Goal: Task Accomplishment & Management: Manage account settings

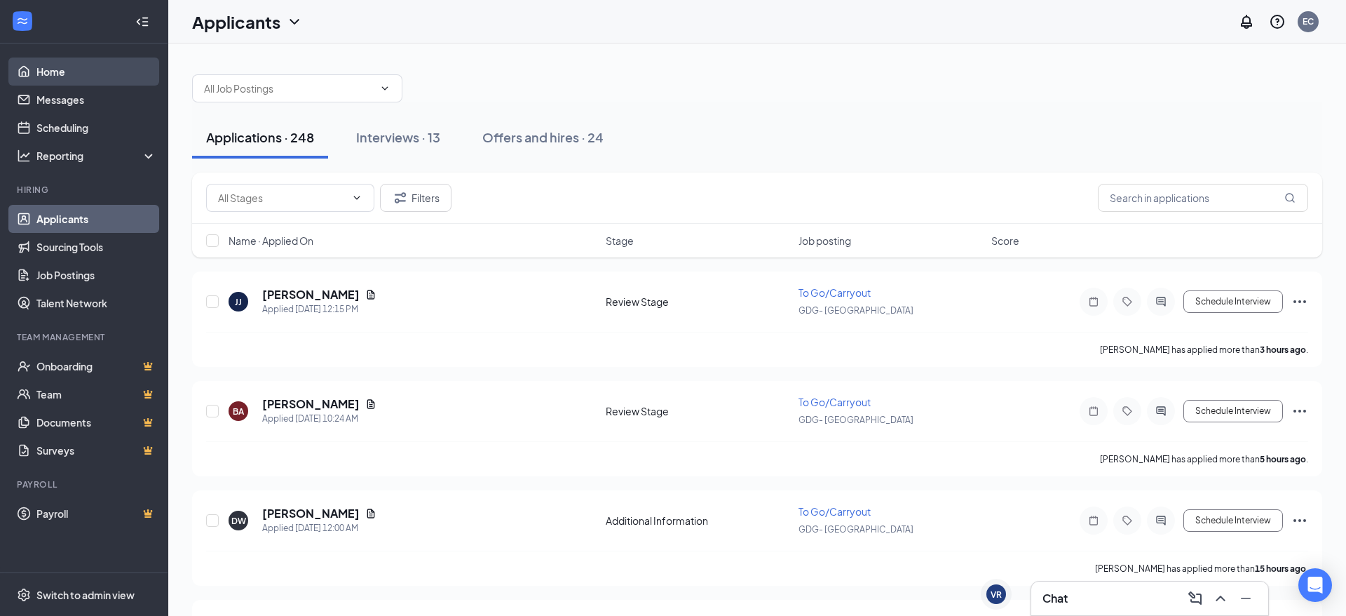
click at [63, 75] on link "Home" at bounding box center [96, 71] width 120 height 28
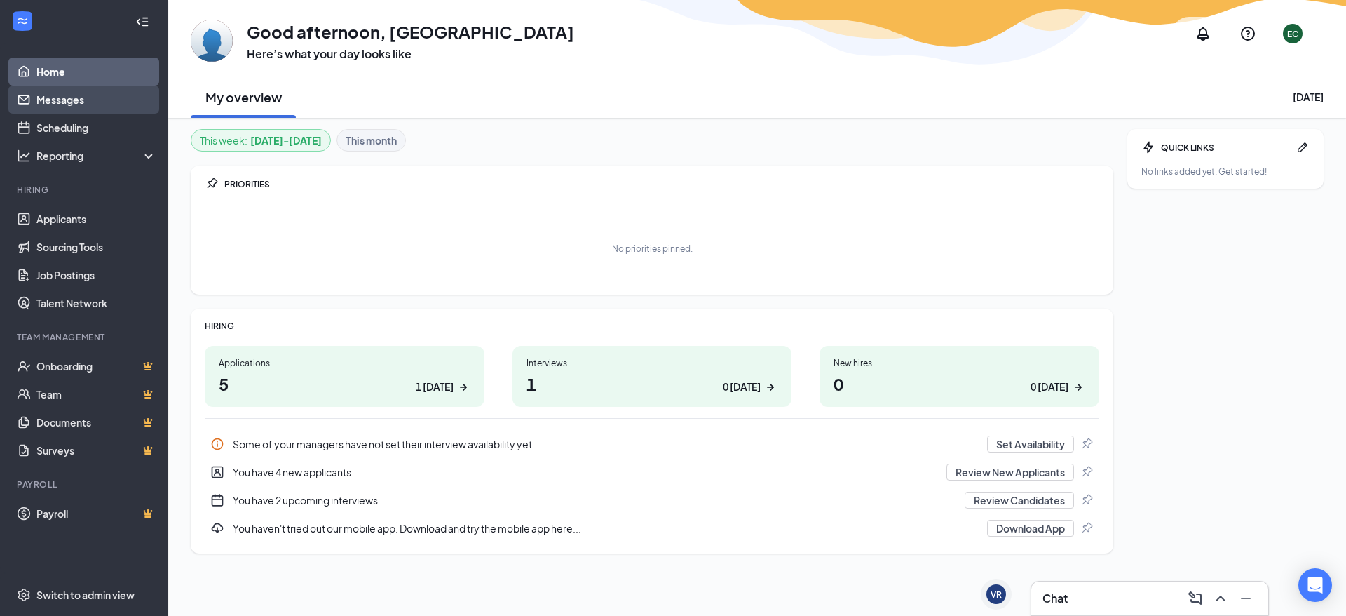
click at [39, 98] on link "Messages" at bounding box center [96, 100] width 120 height 28
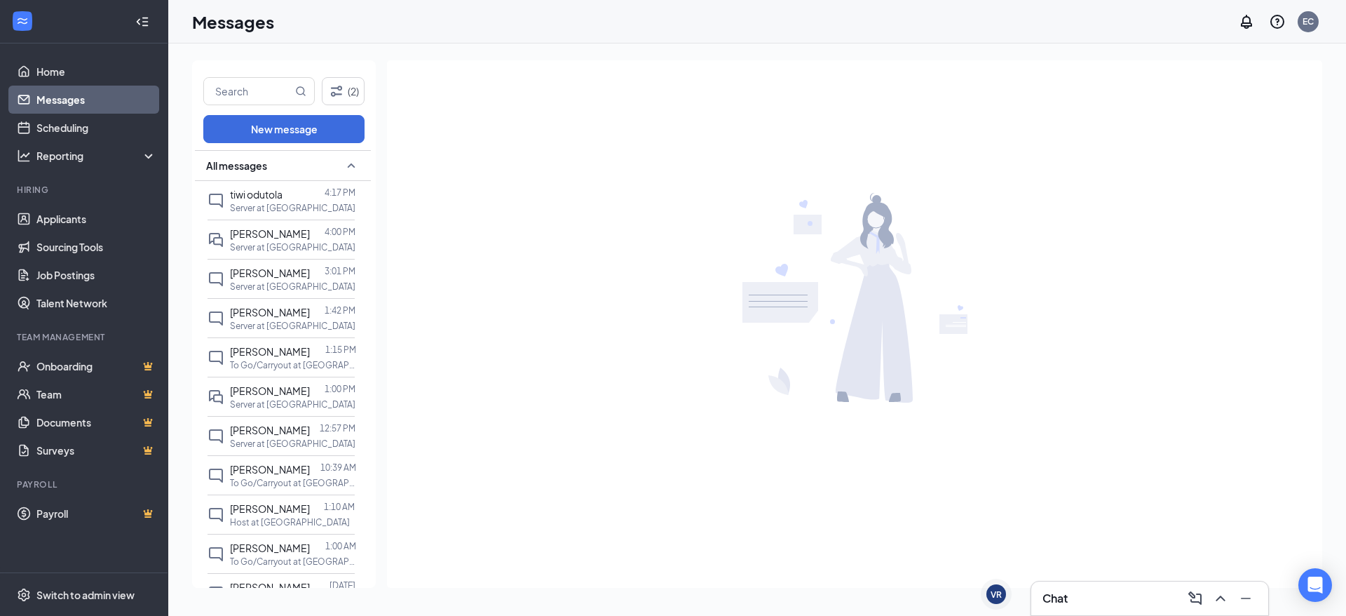
click at [189, 50] on div "(2) New message All messages tiwi odutola 4:17 PM Server at GDG- [GEOGRAPHIC_DA…" at bounding box center [757, 329] width 1178 height 572
click at [273, 202] on p "Server at [GEOGRAPHIC_DATA]" at bounding box center [292, 208] width 125 height 12
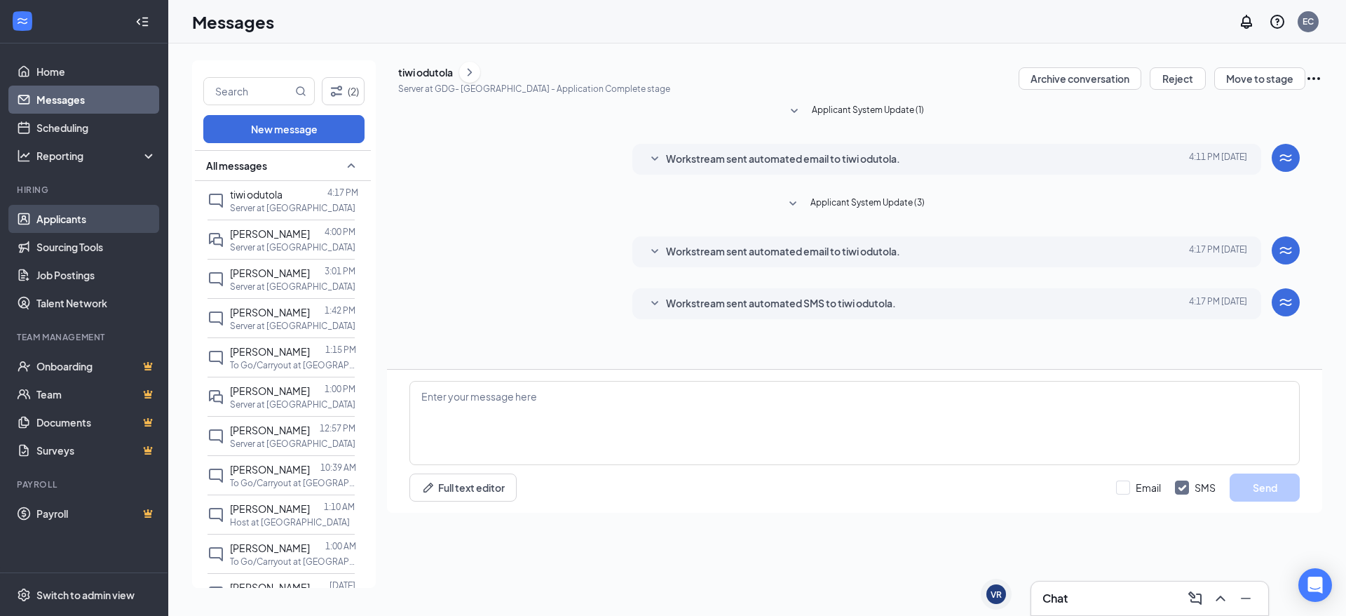
click at [69, 226] on link "Applicants" at bounding box center [96, 219] width 120 height 28
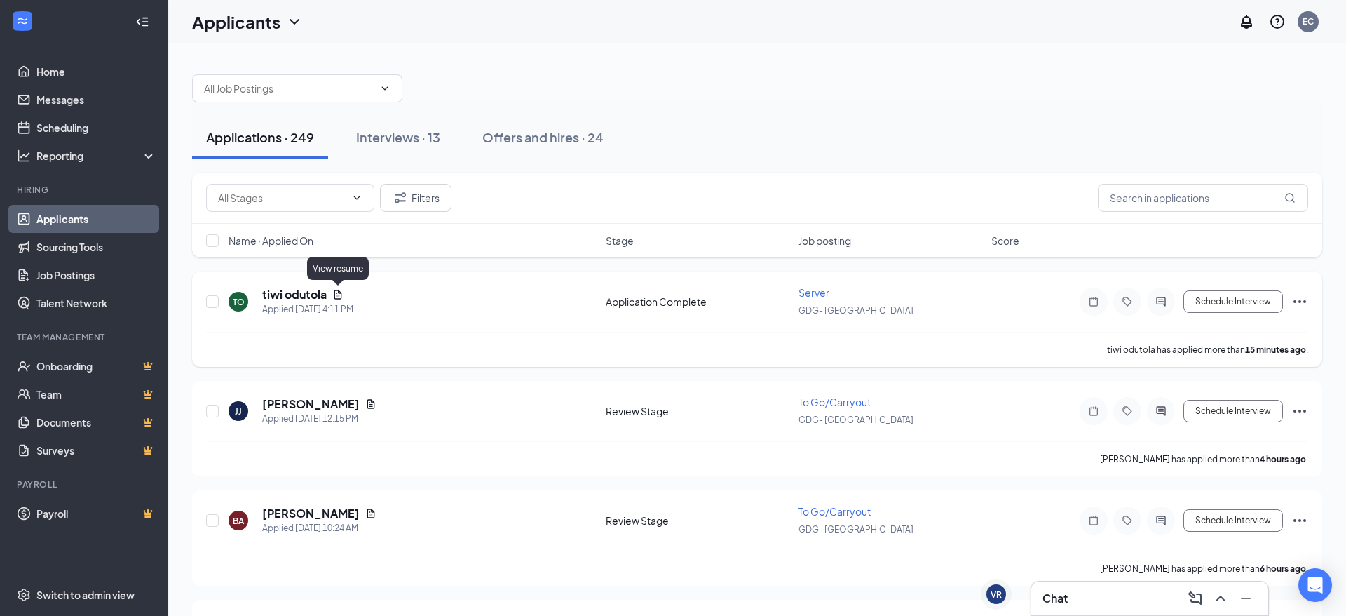
click at [344, 299] on div "tiwi odutola" at bounding box center [307, 294] width 91 height 15
click at [338, 300] on div "tiwi odutola" at bounding box center [307, 294] width 91 height 15
click at [337, 295] on icon "Document" at bounding box center [337, 294] width 11 height 11
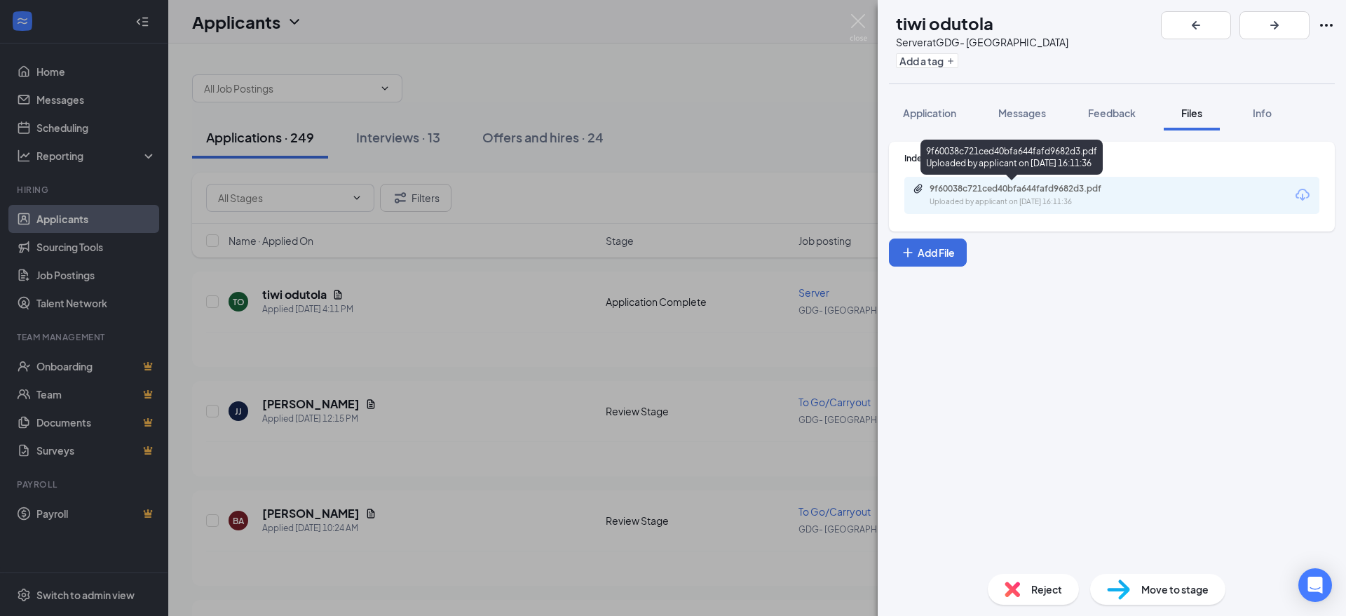
click at [1051, 192] on div "9f60038c721ced40bfa644fafd9682d3.pdf" at bounding box center [1028, 188] width 196 height 11
click at [557, 348] on div "TO tiwi odutola Server at GDG- [GEOGRAPHIC_DATA] Add a tag Application Messages…" at bounding box center [673, 308] width 1346 height 616
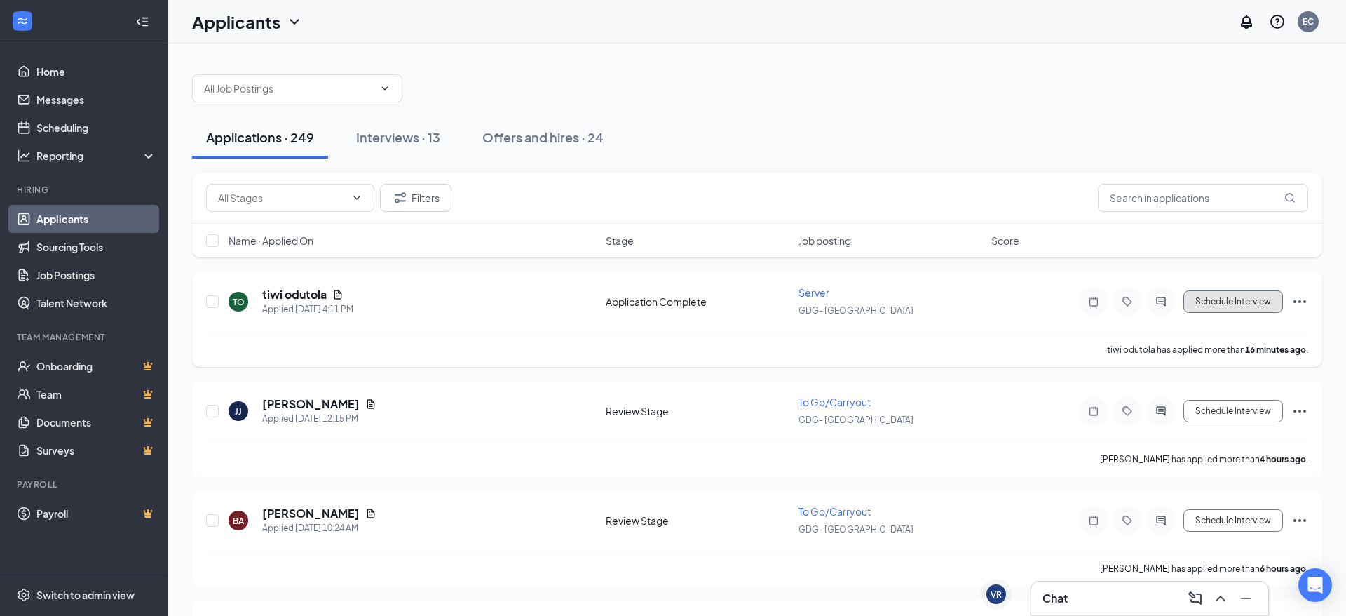
click at [1225, 306] on button "Schedule Interview" at bounding box center [1233, 301] width 100 height 22
